Goal: Book appointment/travel/reservation

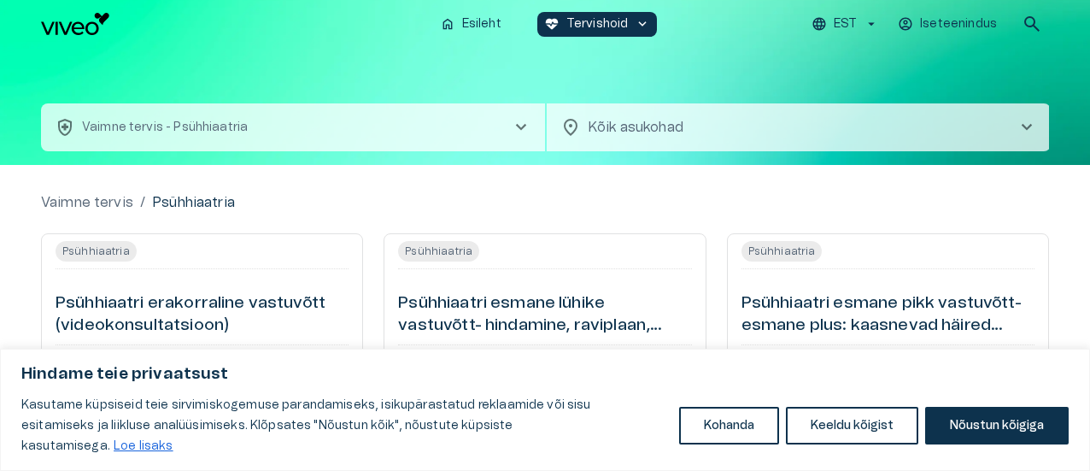
click at [1025, 126] on span "chevron_right" at bounding box center [1026, 127] width 20 height 20
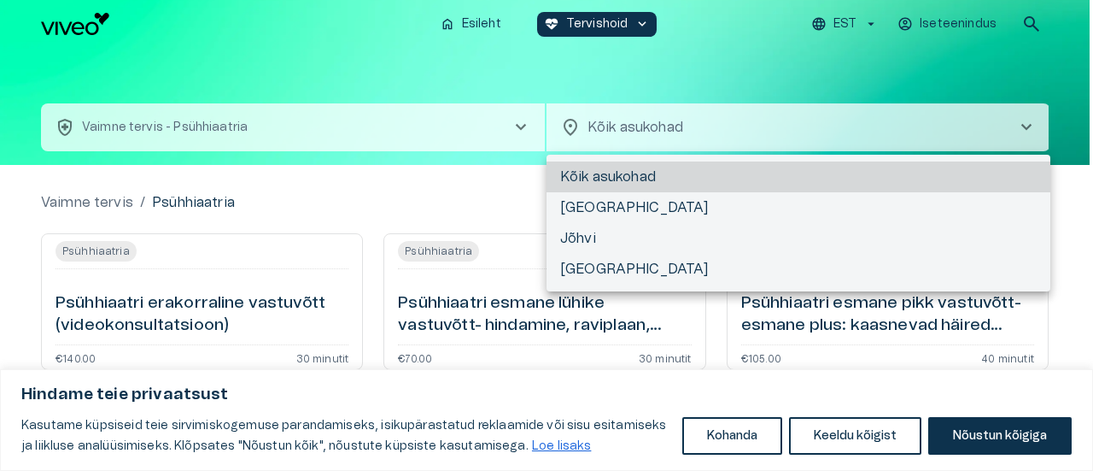
click at [960, 206] on li "[GEOGRAPHIC_DATA]" at bounding box center [799, 207] width 504 height 31
type input "**********"
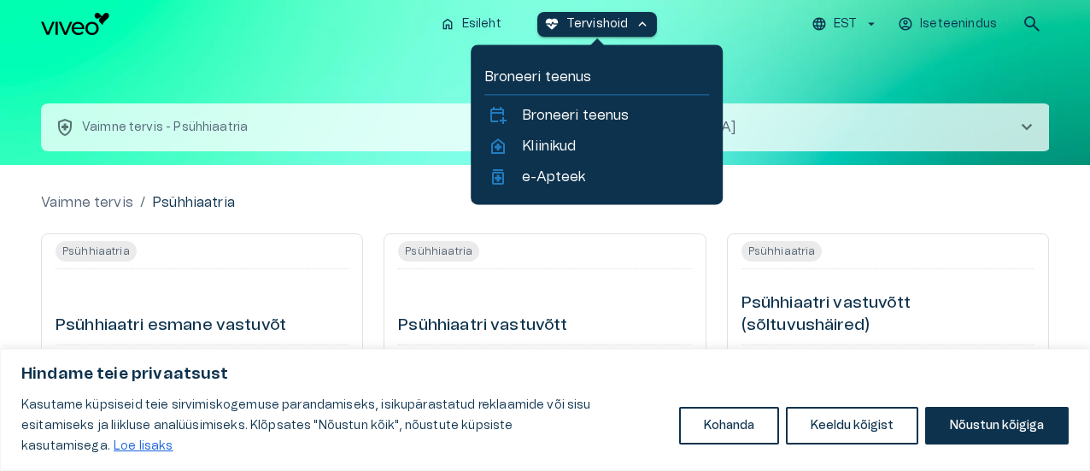
click at [637, 28] on span "keyboard_arrow_up" at bounding box center [641, 23] width 15 height 15
click at [563, 143] on p "Kliinikud" at bounding box center [549, 146] width 54 height 20
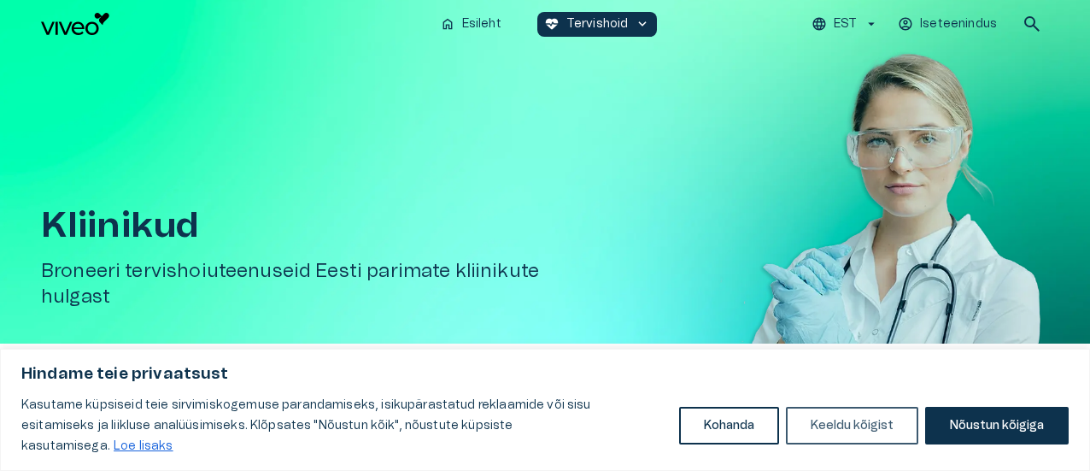
click at [837, 436] on button "Keeldu kõigist" at bounding box center [852, 425] width 132 height 38
